Goal: Navigation & Orientation: Go to known website

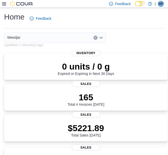
click at [163, 5] on span "MP" at bounding box center [161, 4] width 5 height 6
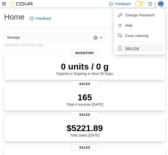
click at [134, 47] on span "Sign Out" at bounding box center [132, 48] width 14 height 5
